Goal: Obtain resource: Download file/media

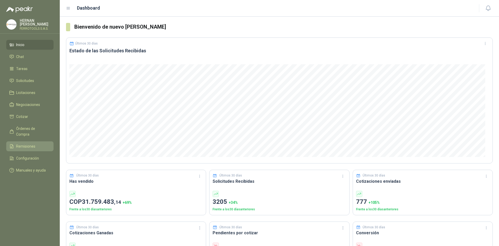
click at [27, 143] on span "Remisiones" at bounding box center [25, 146] width 19 height 6
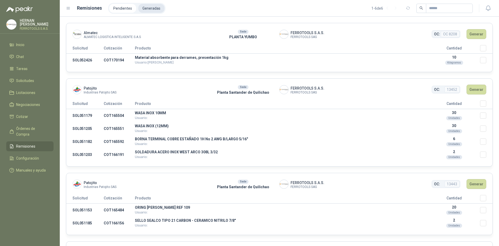
click at [156, 7] on li "Generadas" at bounding box center [151, 8] width 26 height 9
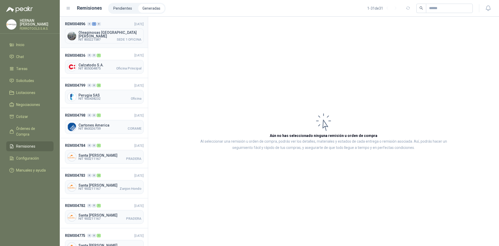
click at [109, 38] on span "NIT 800221587 SEDE 1 OFICINA" at bounding box center [110, 39] width 63 height 3
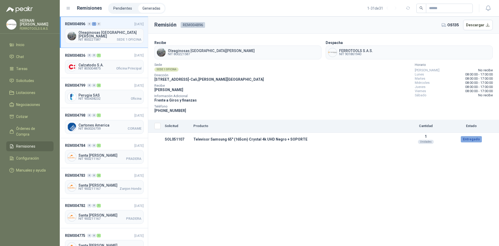
click at [192, 25] on span "REM004896" at bounding box center [193, 25] width 24 height 6
drag, startPoint x: 166, startPoint y: 27, endPoint x: 175, endPoint y: 58, distance: 31.9
click at [166, 27] on h3 "Remisión" at bounding box center [165, 25] width 22 height 8
click at [476, 26] on button "Descargar" at bounding box center [478, 25] width 30 height 10
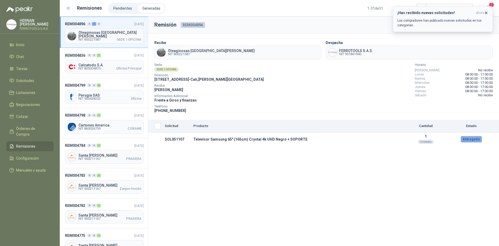
drag, startPoint x: 487, startPoint y: 12, endPoint x: 490, endPoint y: 9, distance: 4.0
click at [487, 12] on icon "button" at bounding box center [486, 13] width 4 height 4
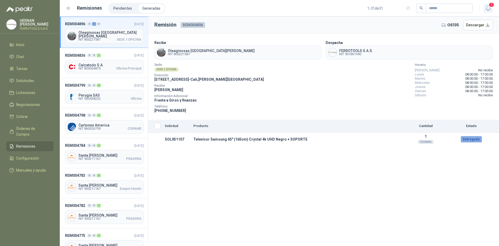
click at [489, 8] on icon "button" at bounding box center [488, 8] width 7 height 7
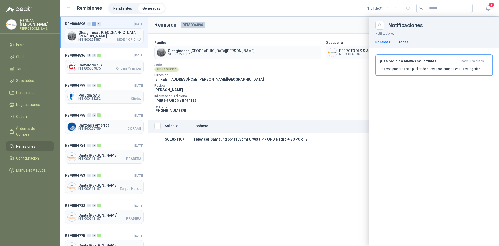
click at [408, 41] on div "Todas" at bounding box center [404, 42] width 10 height 6
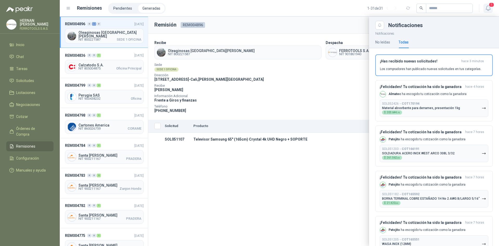
click at [492, 7] on span "1" at bounding box center [492, 4] width 6 height 5
